Goal: Obtain resource: Obtain resource

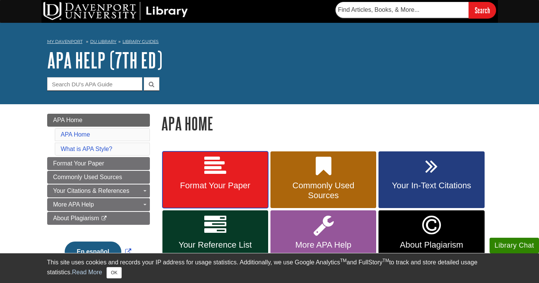
click at [235, 187] on span "Format Your Paper" at bounding box center [215, 186] width 94 height 10
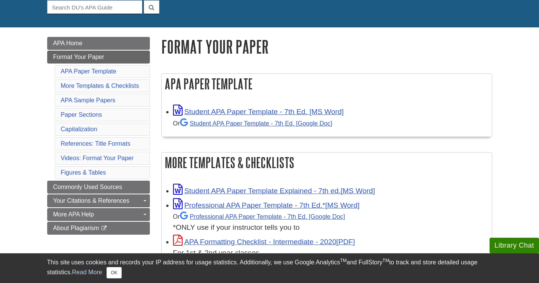
scroll to position [78, 0]
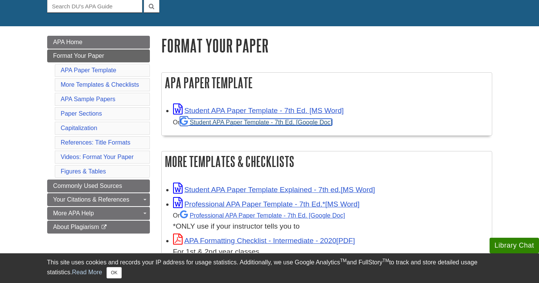
click at [244, 123] on link "Student APA Paper Template - 7th Ed. [Google Doc]" at bounding box center [256, 122] width 152 height 7
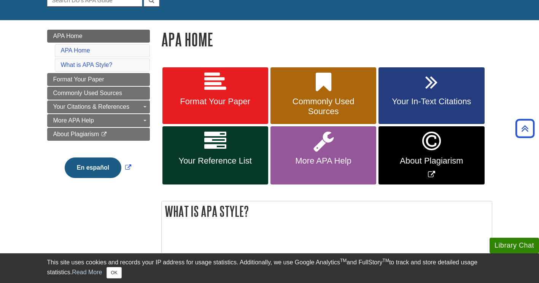
scroll to position [84, 0]
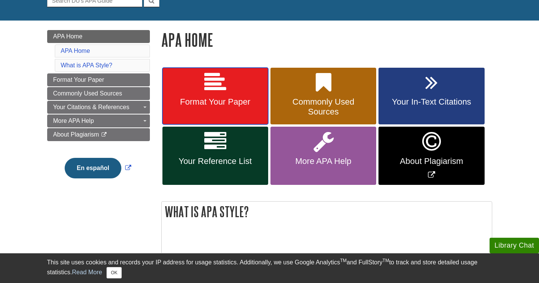
click at [233, 91] on link "Format Your Paper" at bounding box center [215, 96] width 106 height 57
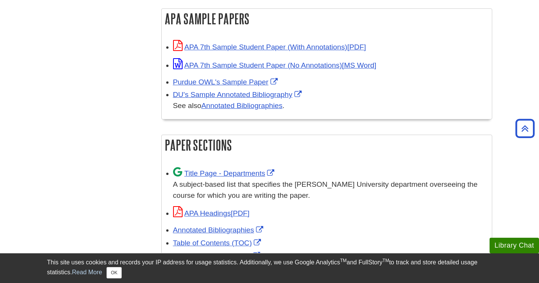
scroll to position [395, 0]
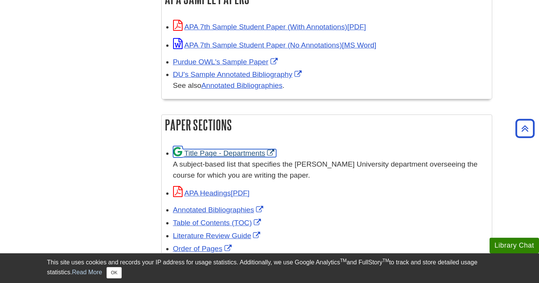
click at [234, 151] on link "Title Page - Departments" at bounding box center [224, 153] width 103 height 8
